Goal: Information Seeking & Learning: Learn about a topic

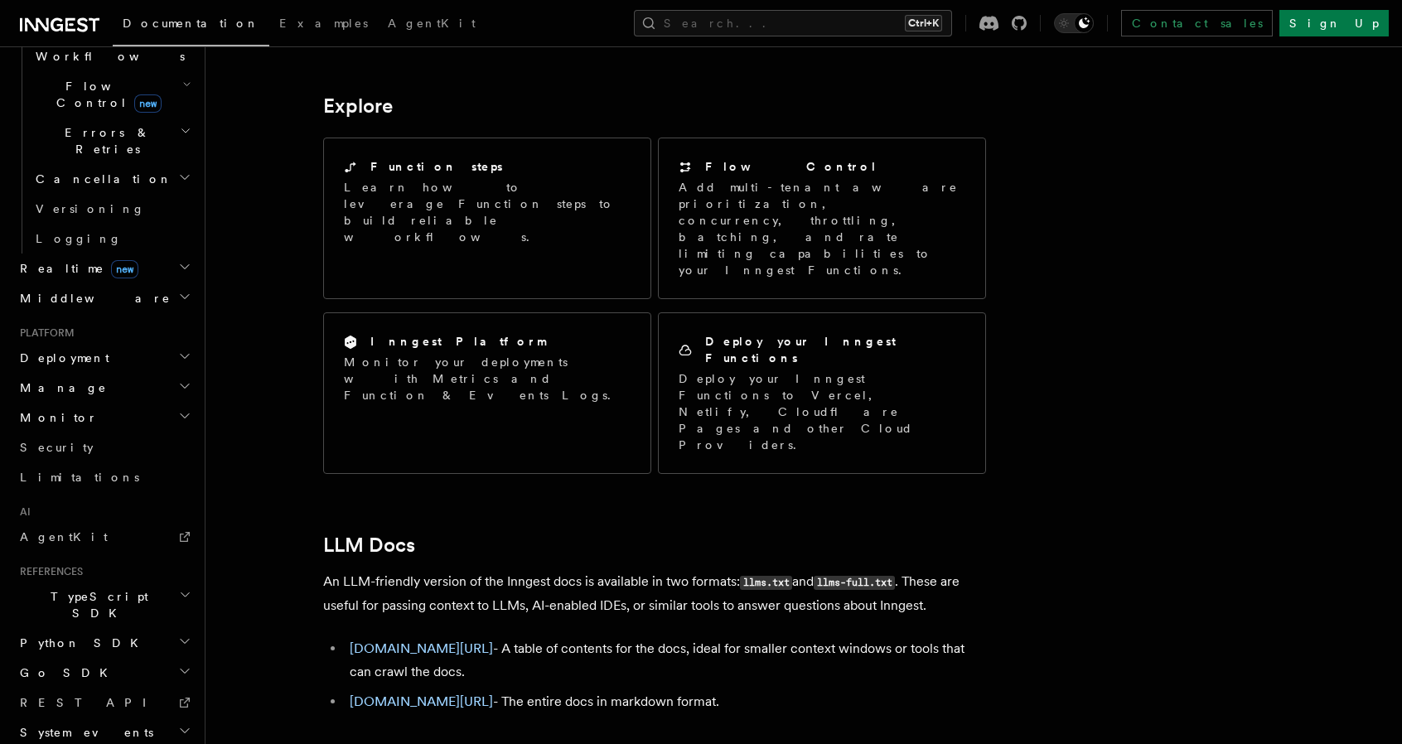
scroll to position [1367, 0]
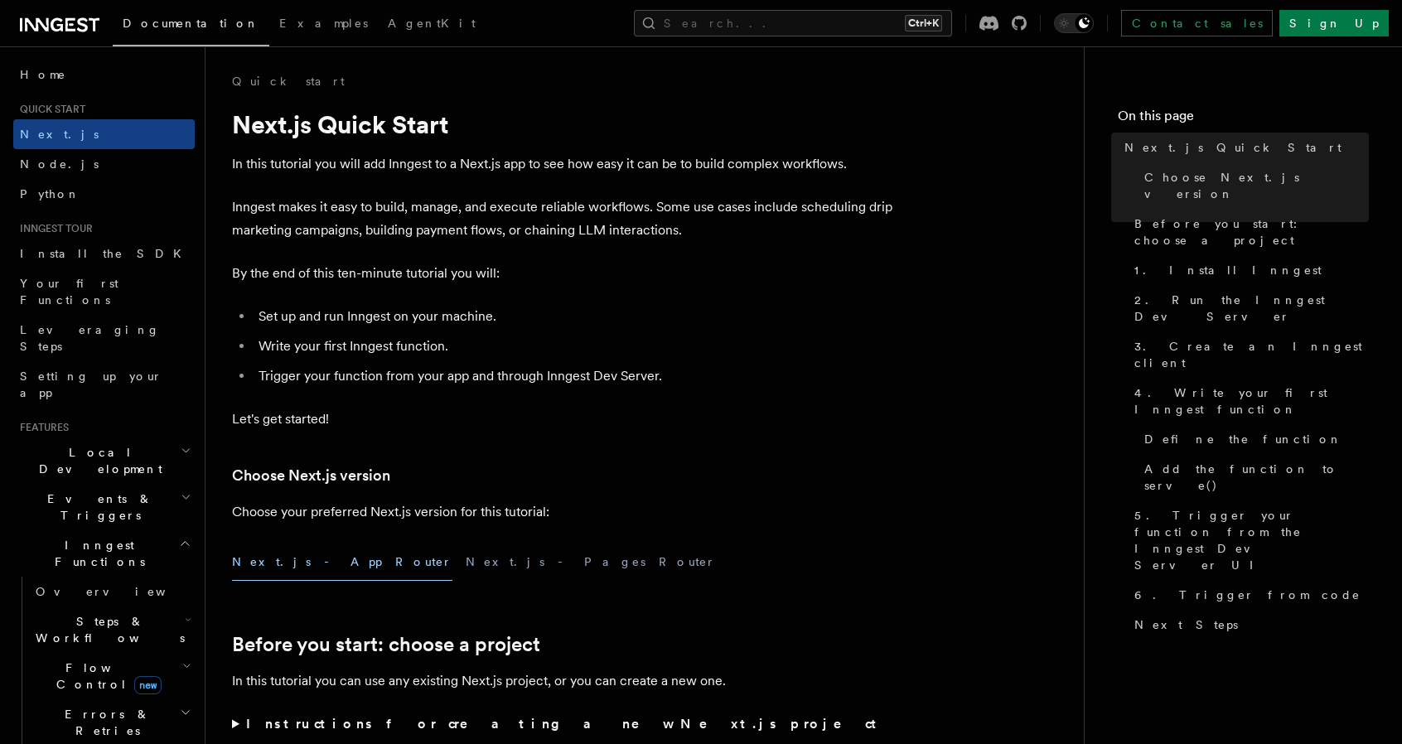
click at [97, 613] on span "Steps & Workflows" at bounding box center [107, 629] width 156 height 33
click at [95, 661] on span "Overview" at bounding box center [136, 667] width 171 height 13
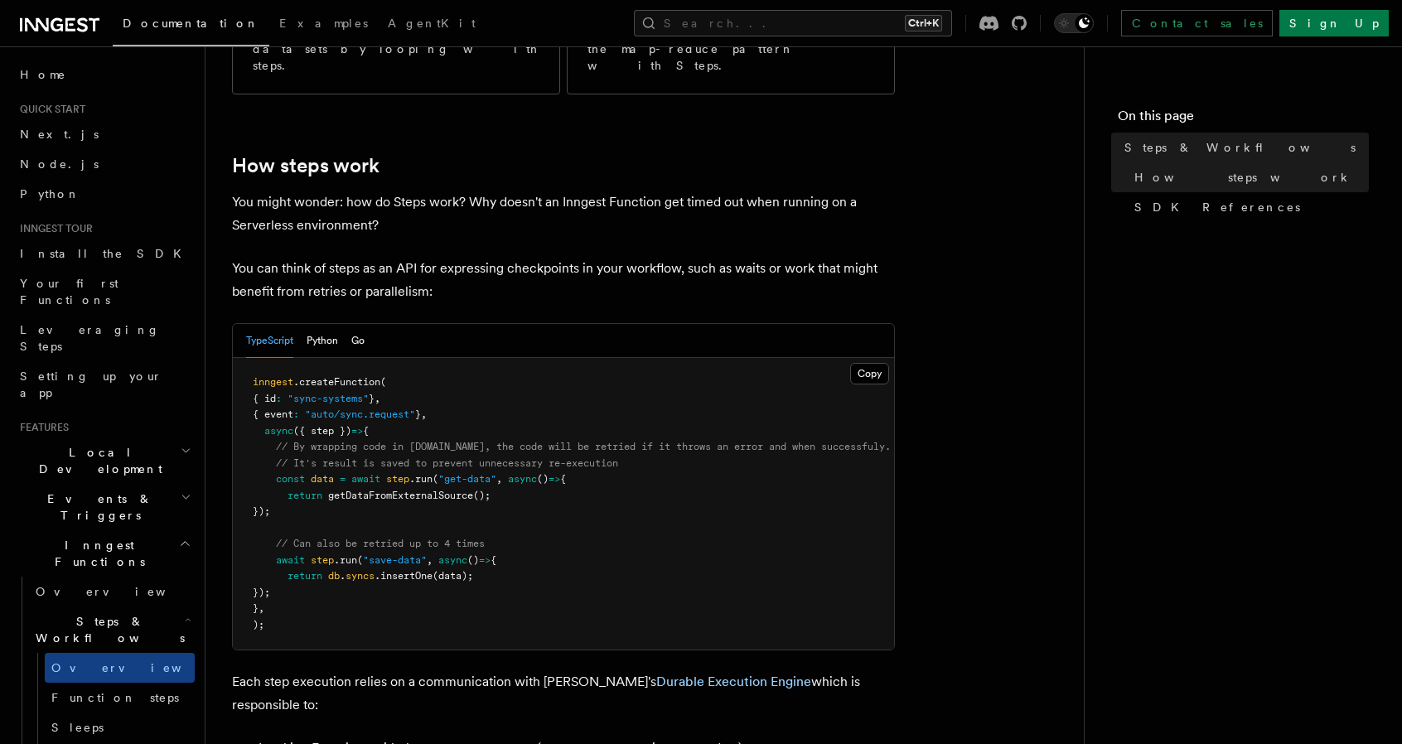
scroll to position [580, 0]
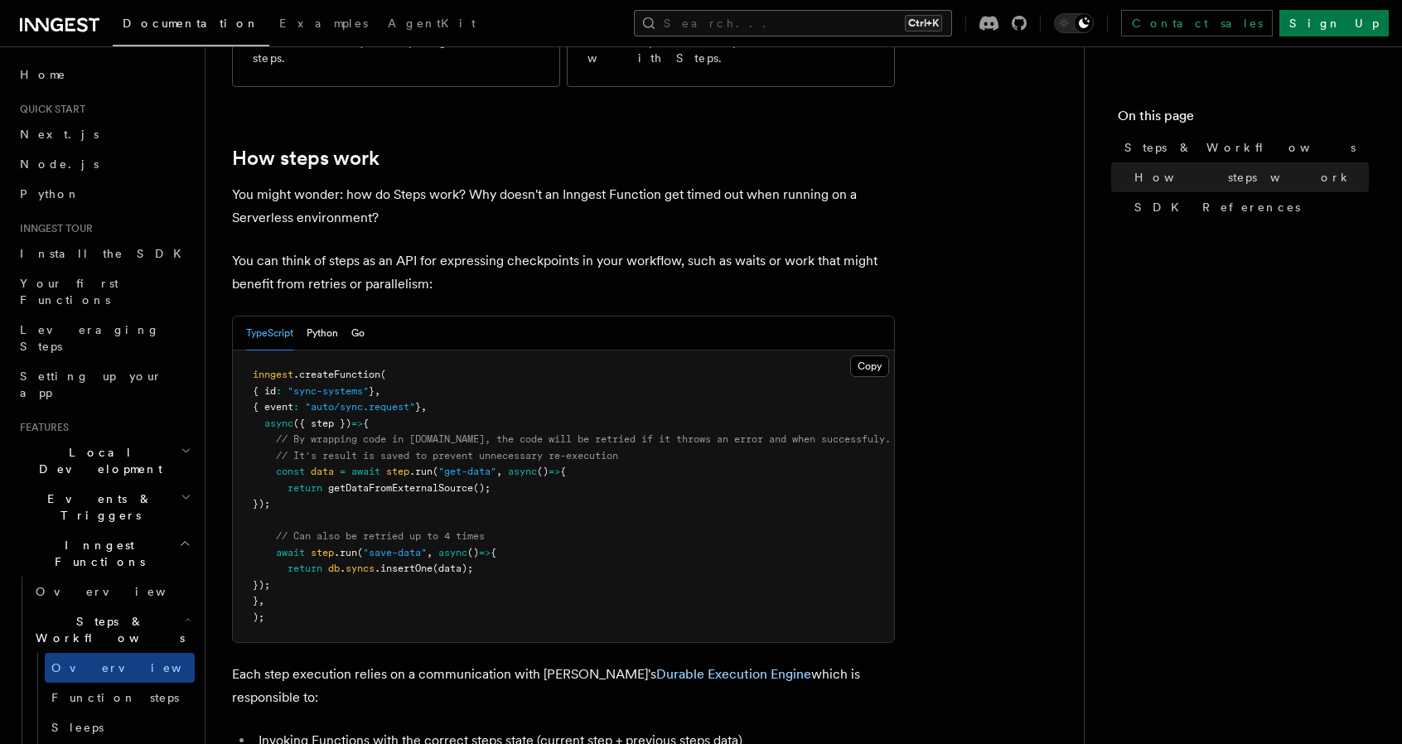
click at [908, 12] on button "Search... Ctrl+K" at bounding box center [793, 23] width 318 height 27
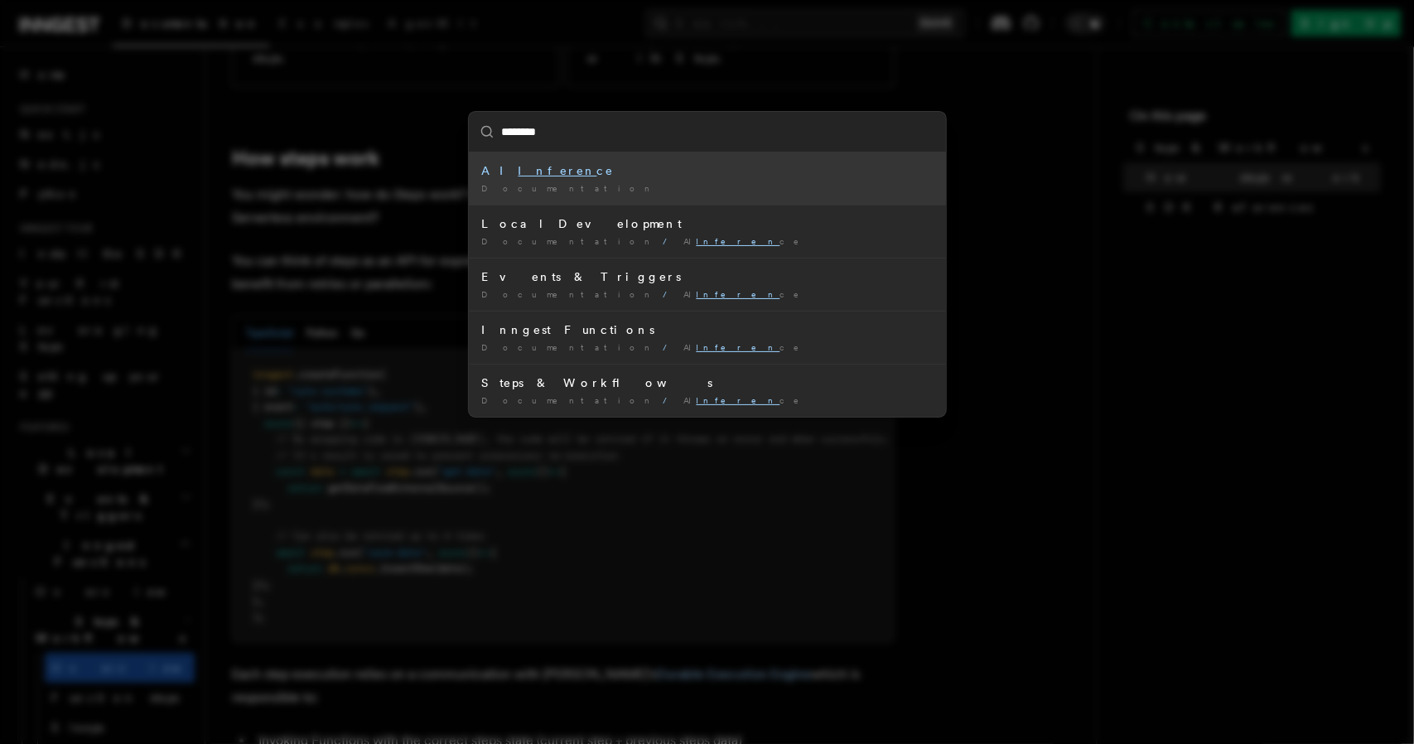
type input "*********"
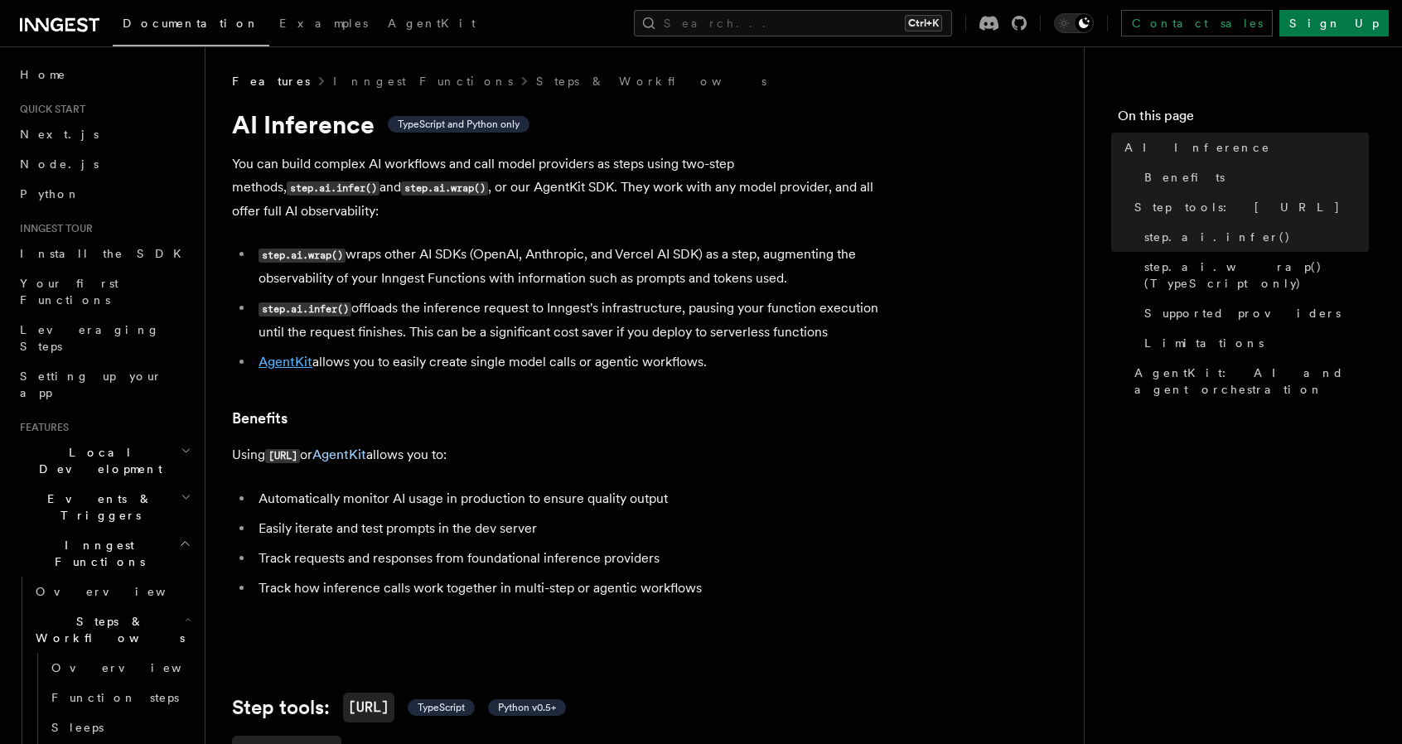
click at [272, 354] on link "AgentKit" at bounding box center [285, 362] width 54 height 16
